Goal: Information Seeking & Learning: Learn about a topic

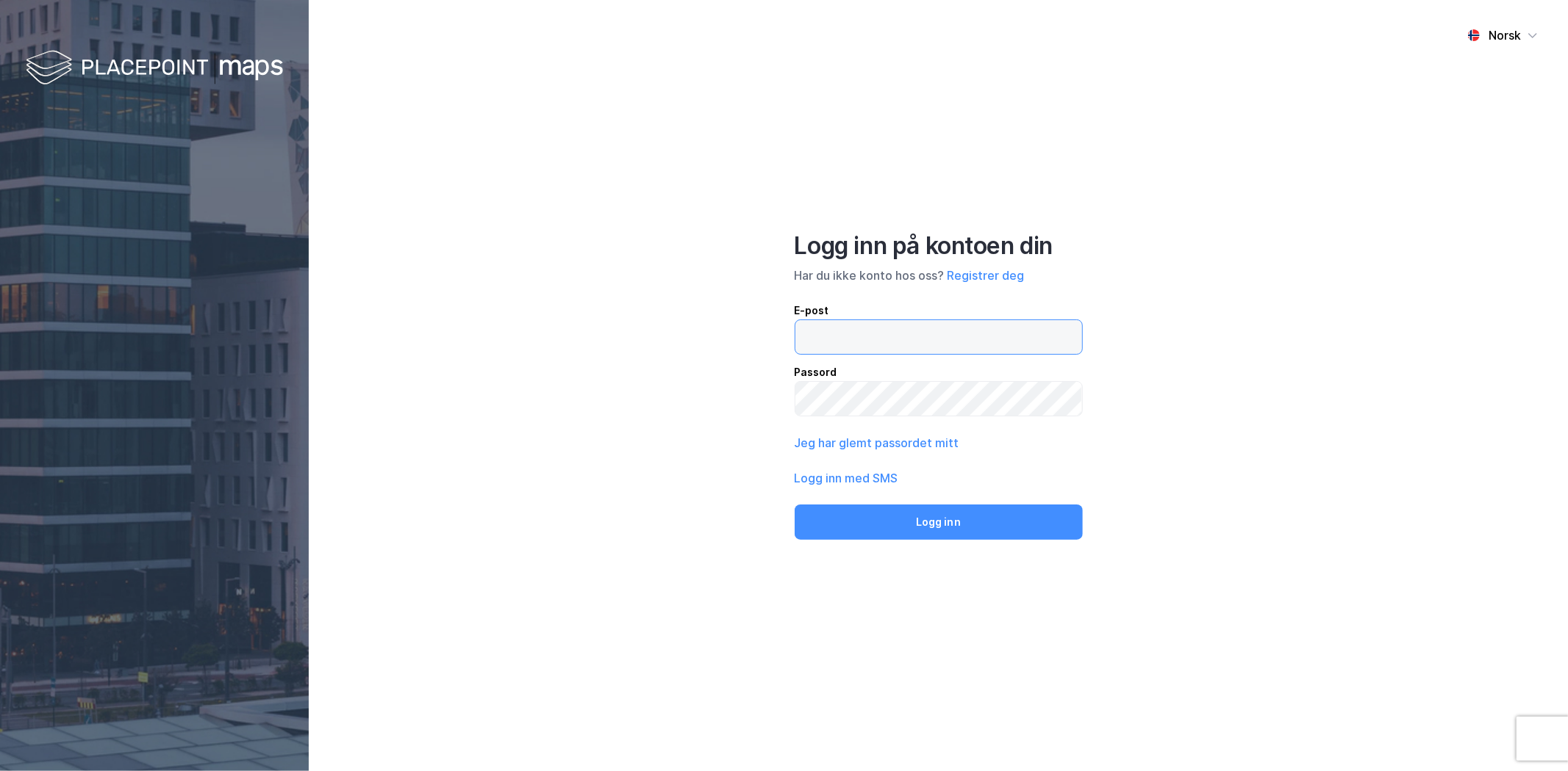
click at [845, 324] on input "email" at bounding box center [938, 337] width 287 height 34
type input "ringoen@union.no"
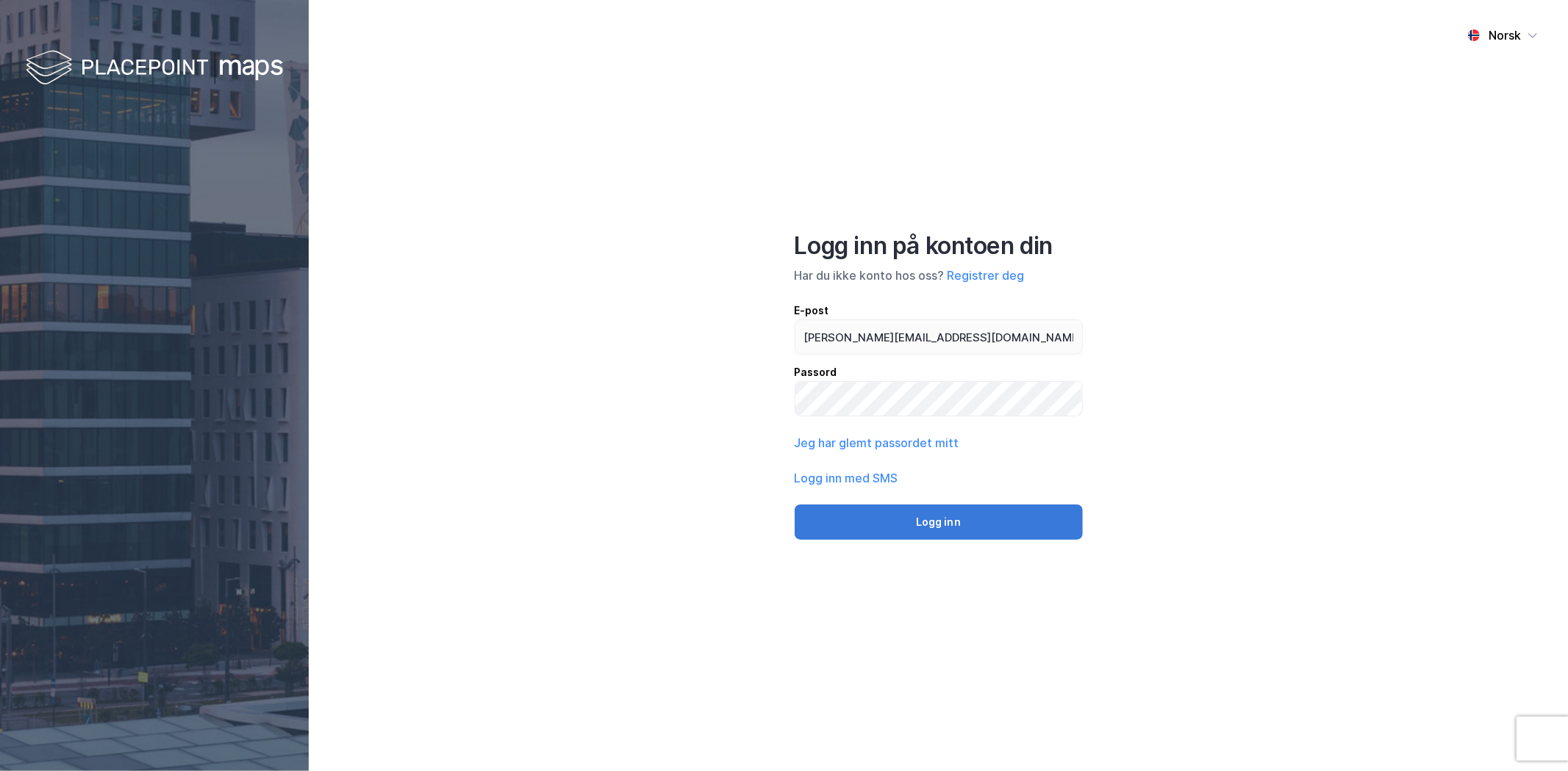
click at [987, 537] on button "Logg inn" at bounding box center [938, 522] width 288 height 35
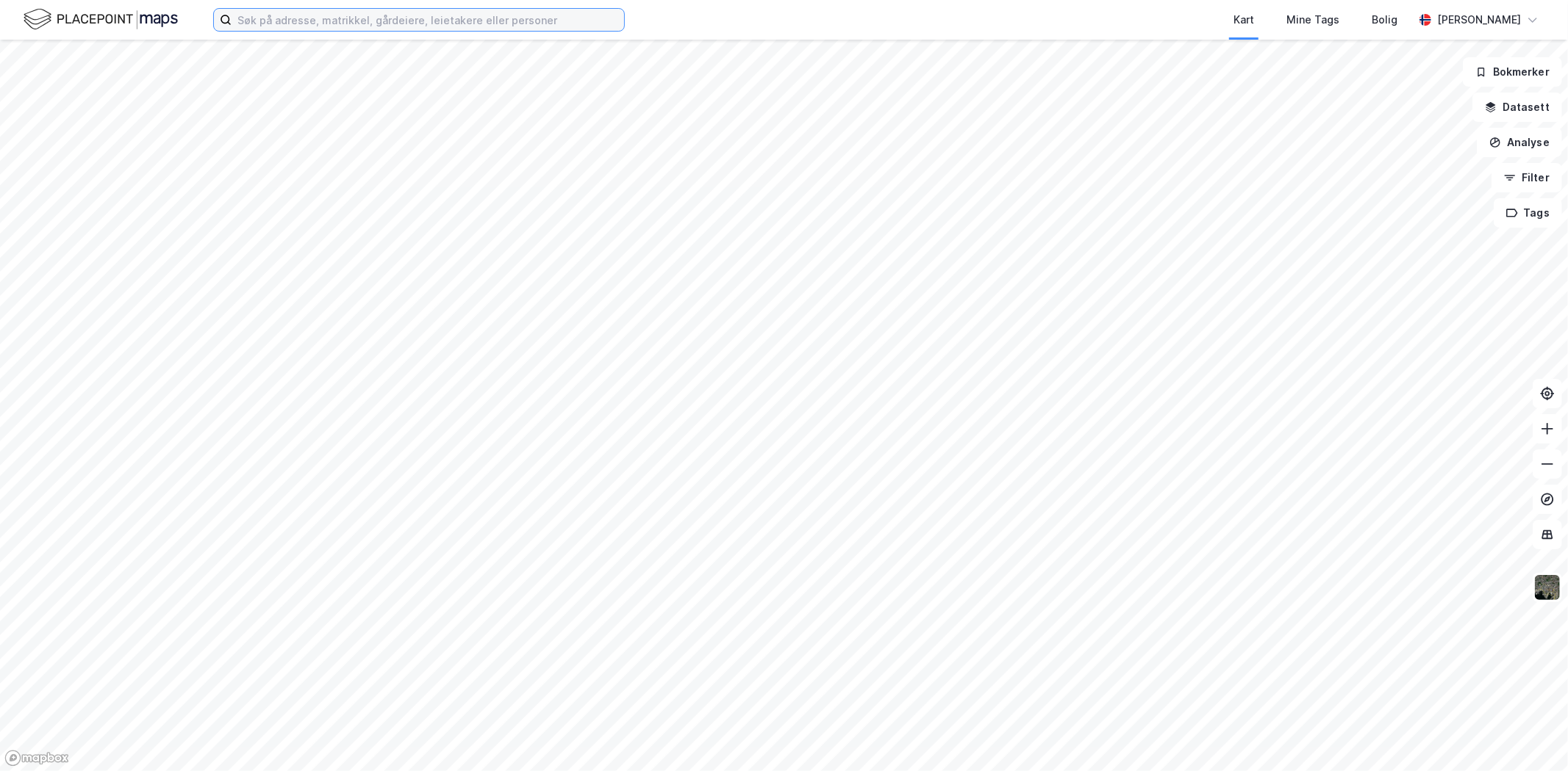
click at [343, 20] on input at bounding box center [428, 19] width 392 height 22
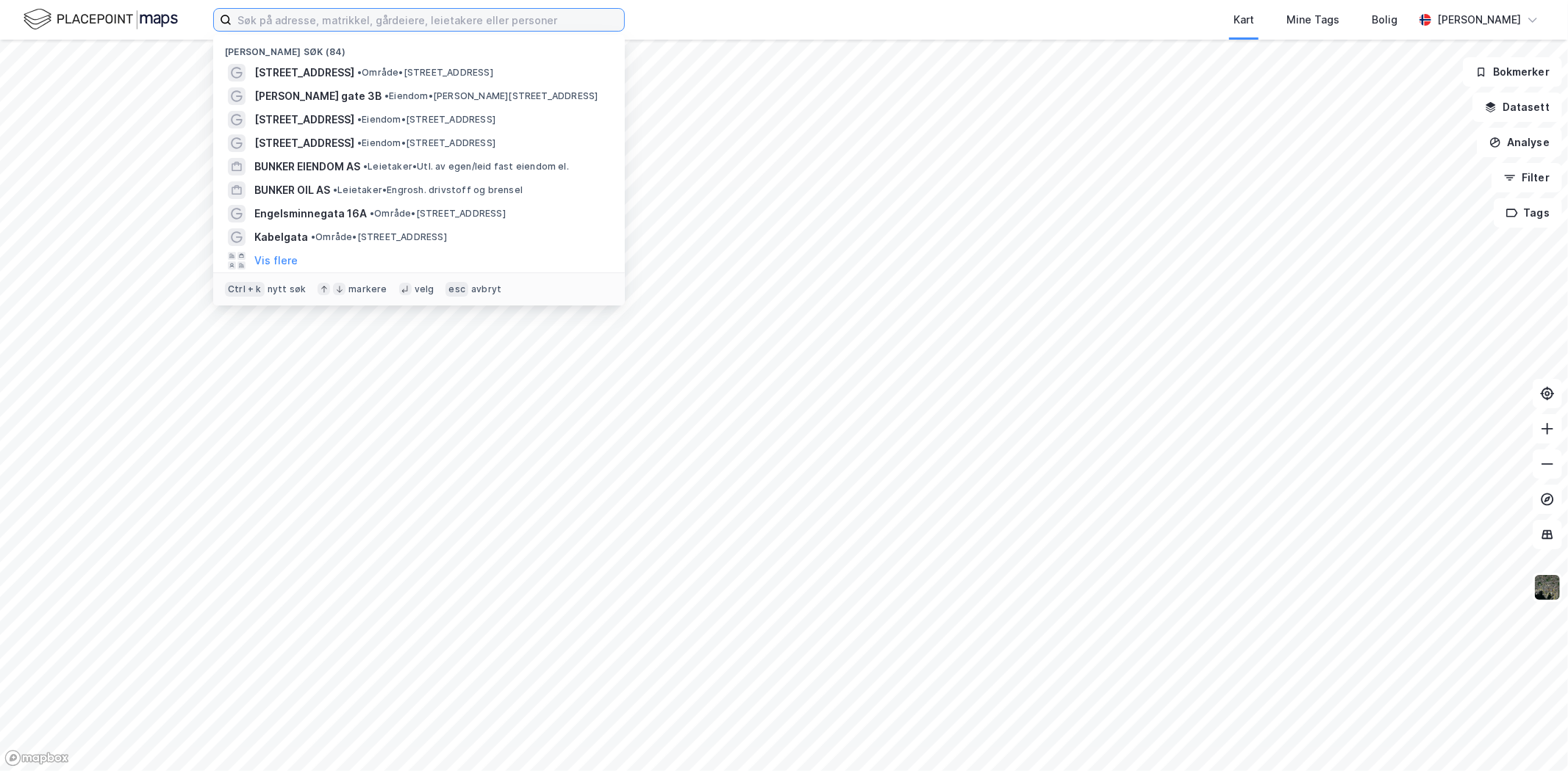
paste input "eiendommene"
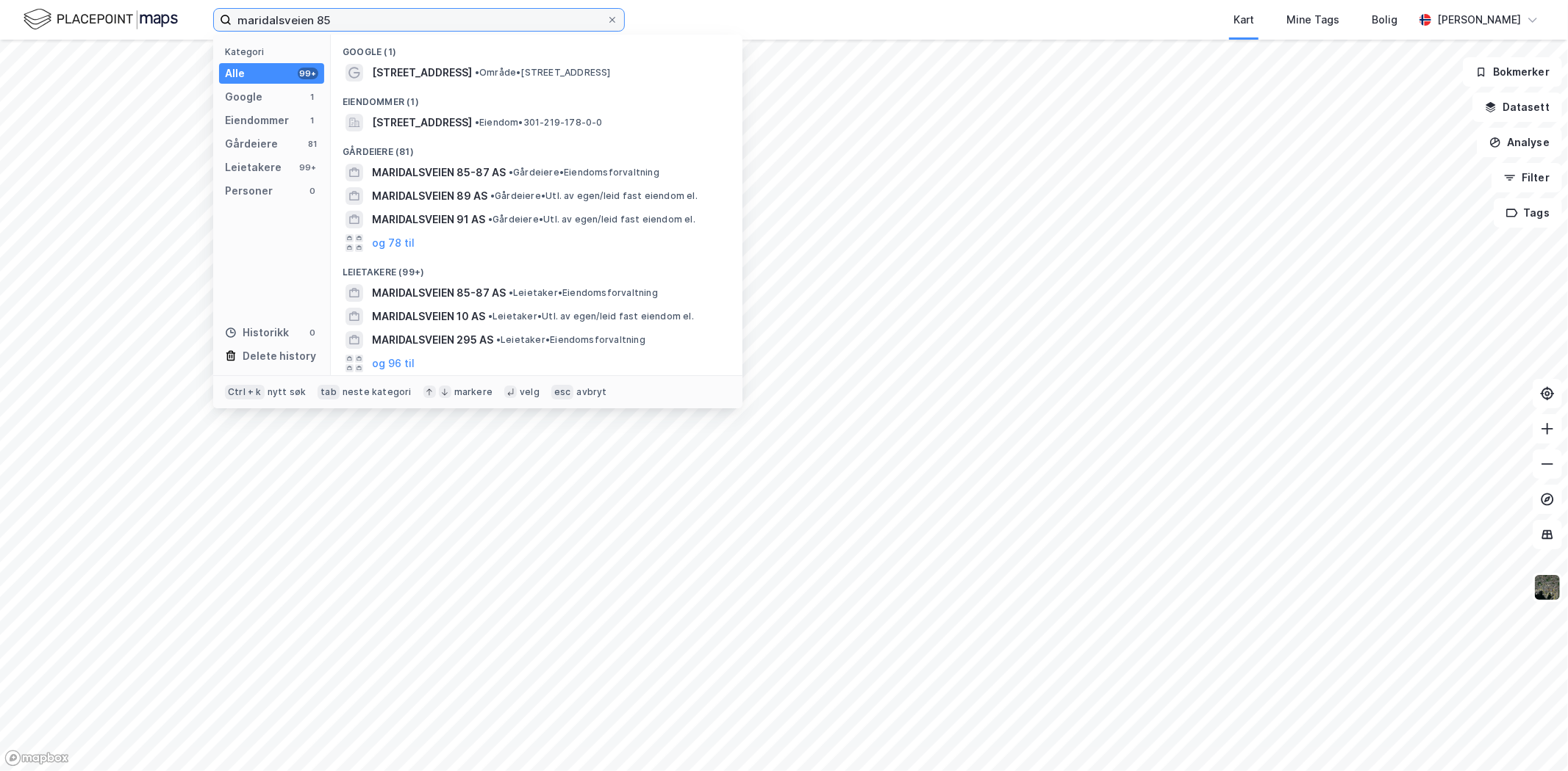
type input "maridalsveien 85"
click at [413, 85] on div "Eiendommer (1)" at bounding box center [537, 97] width 412 height 26
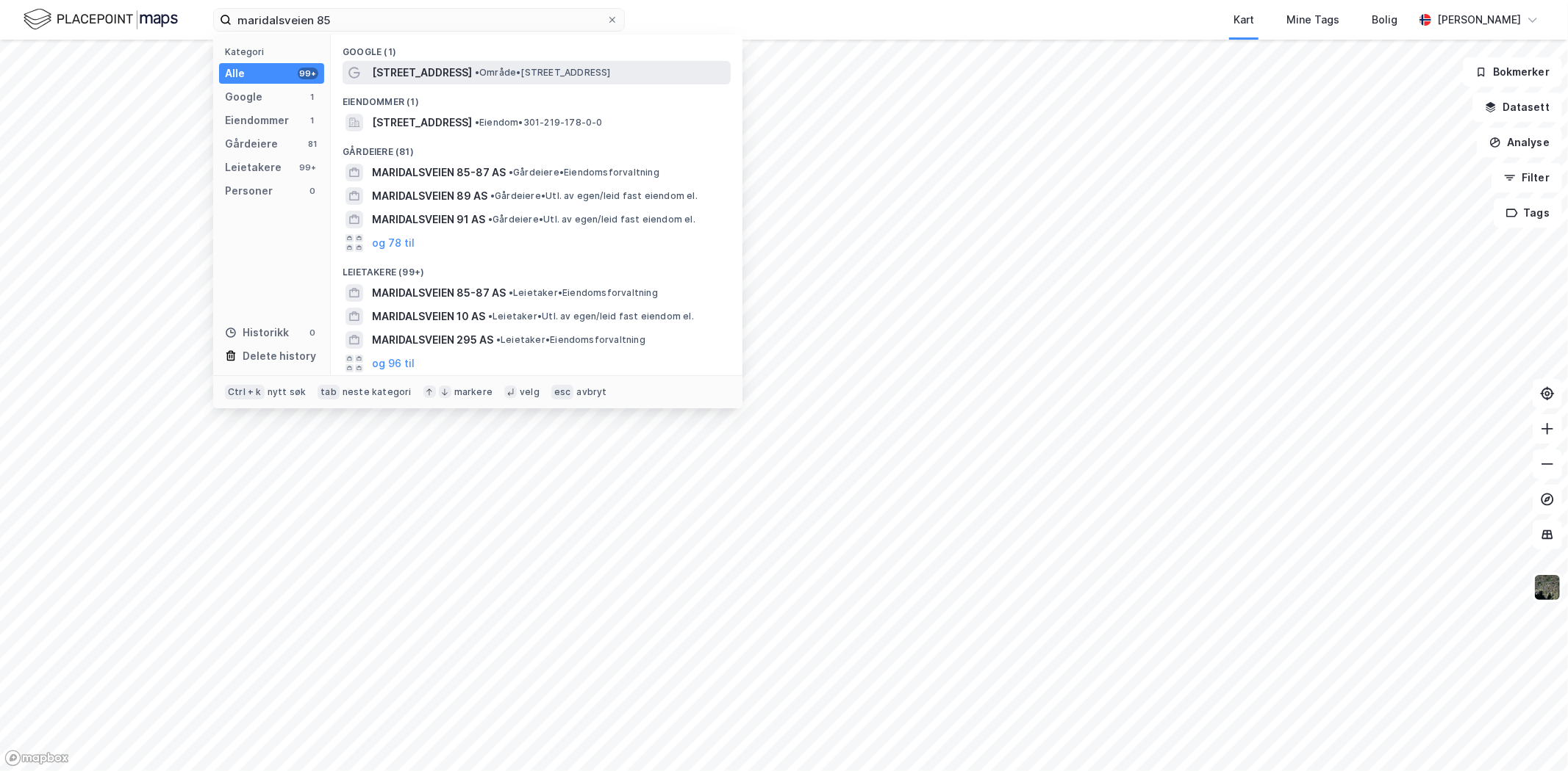
click at [418, 75] on span "Maridalsveien 85" at bounding box center [422, 72] width 100 height 18
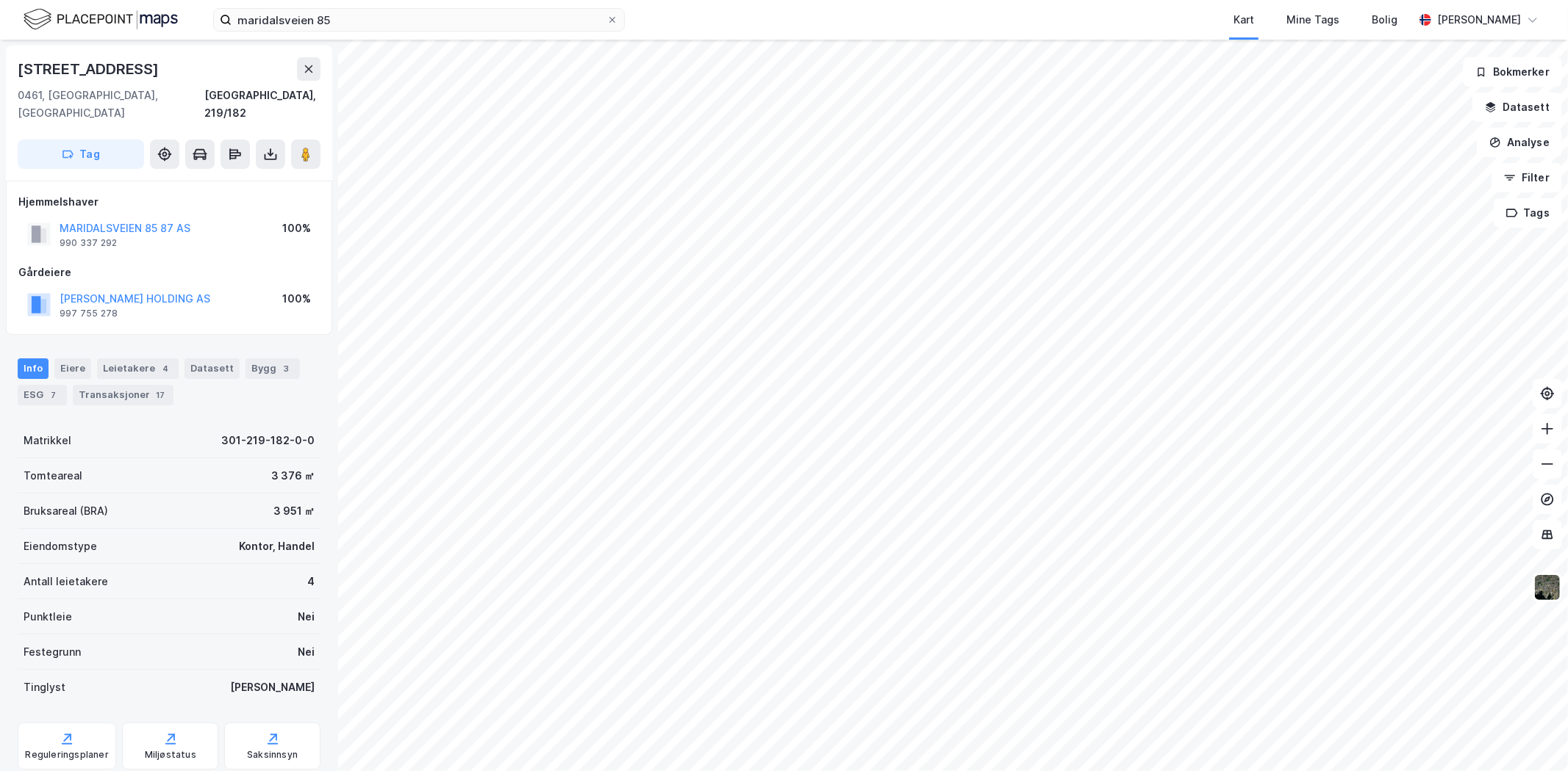
drag, startPoint x: 69, startPoint y: 349, endPoint x: 90, endPoint y: 364, distance: 25.8
click at [68, 359] on div "Eiere" at bounding box center [73, 369] width 37 height 20
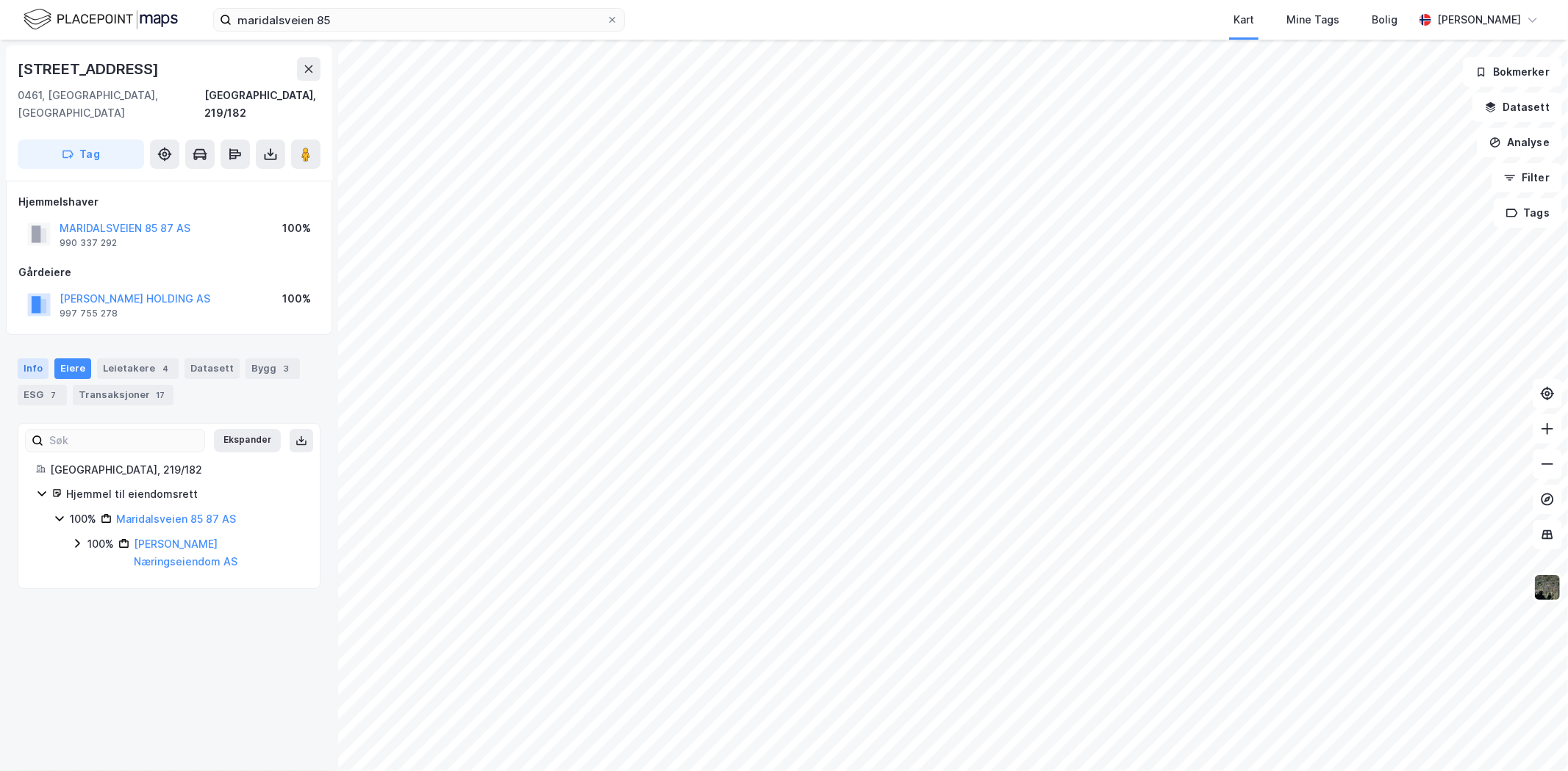
click at [37, 359] on div "Info" at bounding box center [33, 369] width 31 height 20
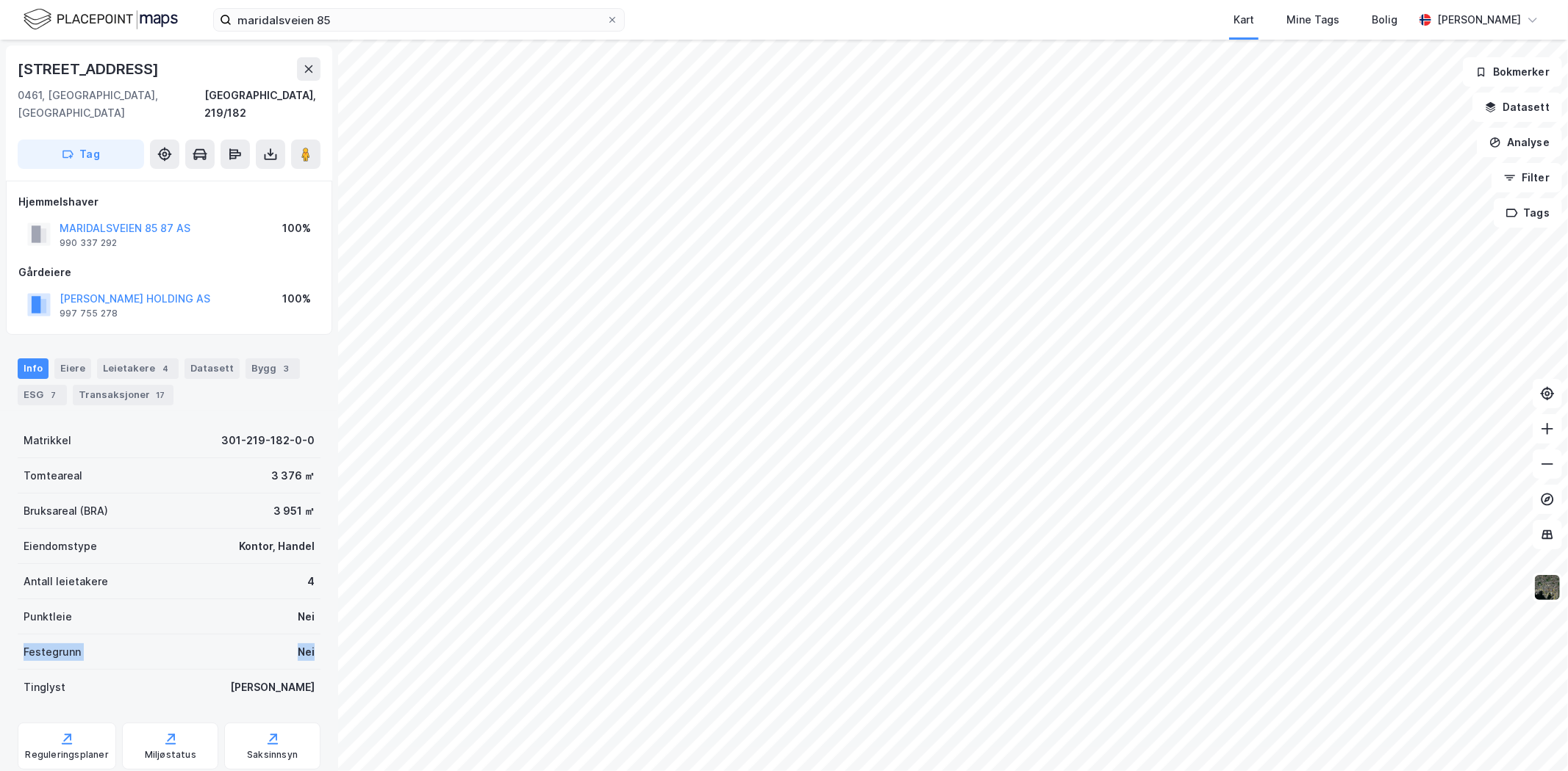
drag, startPoint x: 24, startPoint y: 637, endPoint x: 291, endPoint y: 632, distance: 267.0
click at [311, 629] on div "Maridalsveien 87b 0461, Oslo, Oslo Oslo, 219/182 Tag Hjemmelshaver MARIDALSVEIE…" at bounding box center [169, 405] width 338 height 732
click at [108, 670] on div "Tinglyst Ja" at bounding box center [169, 688] width 303 height 35
drag, startPoint x: 226, startPoint y: 102, endPoint x: 319, endPoint y: 98, distance: 93.1
click at [319, 98] on div "0458, Oslo, Oslo Oslo, 219/178" at bounding box center [169, 104] width 303 height 35
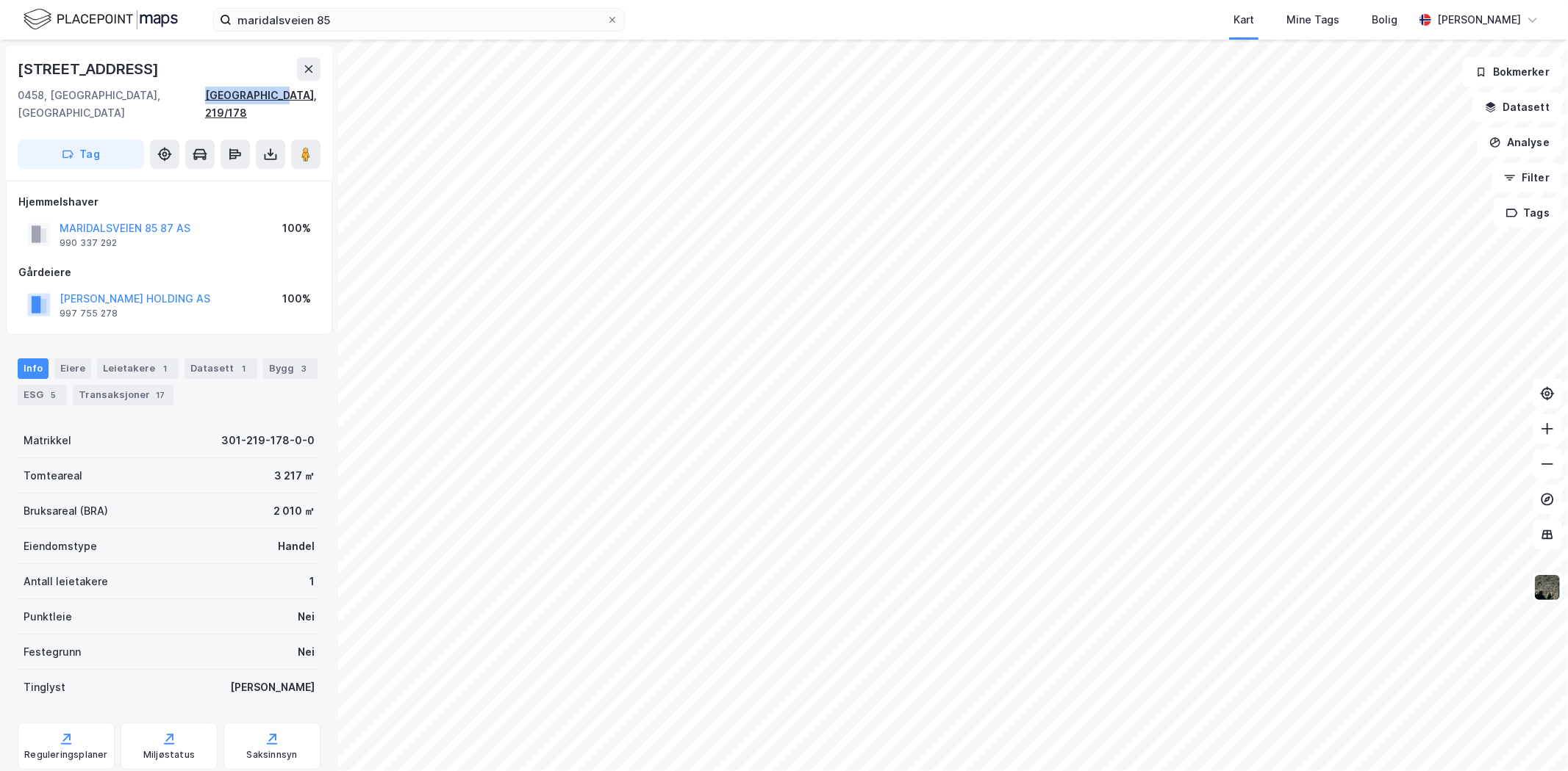
copy div "Oslo, 219/178"
